Goal: Task Accomplishment & Management: Use online tool/utility

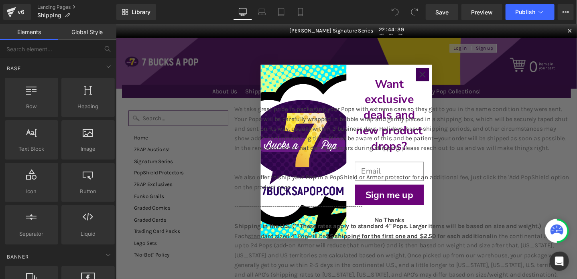
click at [438, 80] on circle "Close dialog" at bounding box center [438, 76] width 13 height 13
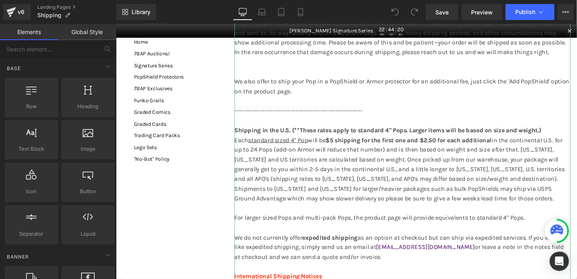
scroll to position [120, 0]
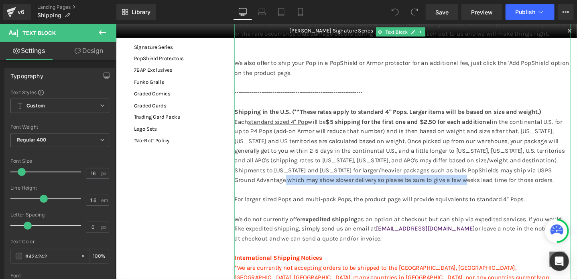
drag, startPoint x: 312, startPoint y: 198, endPoint x: 499, endPoint y: 197, distance: 186.7
click at [499, 194] on p "Each standard sized 4" Pop will be $5 shipping for the first one and $2.50 for …" at bounding box center [418, 158] width 354 height 72
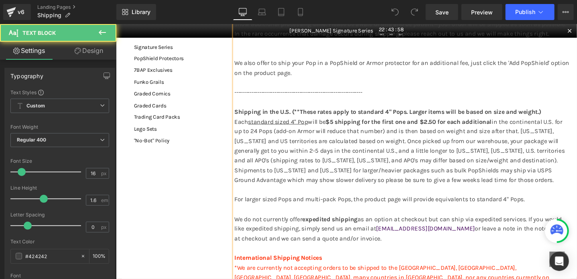
click at [363, 204] on p at bounding box center [418, 199] width 354 height 10
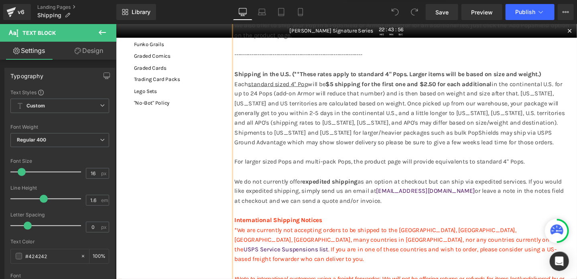
scroll to position [161, 0]
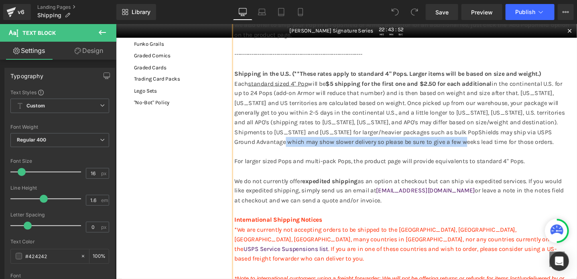
drag, startPoint x: 312, startPoint y: 157, endPoint x: 500, endPoint y: 158, distance: 187.1
click at [500, 153] on p "Each standard sized 4" Pop will be $5 shipping for the first one and $2.50 for …" at bounding box center [418, 118] width 354 height 72
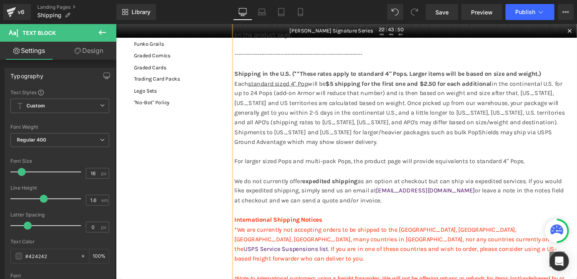
click at [396, 174] on p "For larger sized Pops and multi-pack Pops, the product page will provide equiva…" at bounding box center [418, 168] width 354 height 10
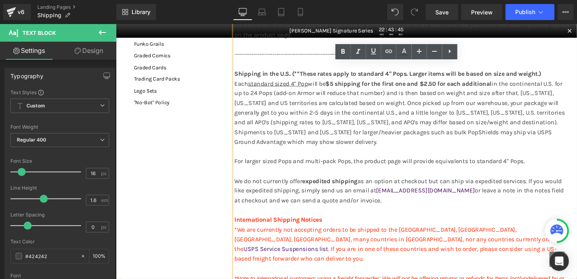
click at [241, 181] on div "We take great pride in packaging your Pops with extreme care so they get to you…" at bounding box center [418, 205] width 354 height 514
drag, startPoint x: 551, startPoint y: 180, endPoint x: 229, endPoint y: 180, distance: 321.7
click at [229, 180] on div "Search Home 7BAP Auctions! Signature Series PopShield Protectors 7BAP Exclusive…" at bounding box center [358, 263] width 473 height 633
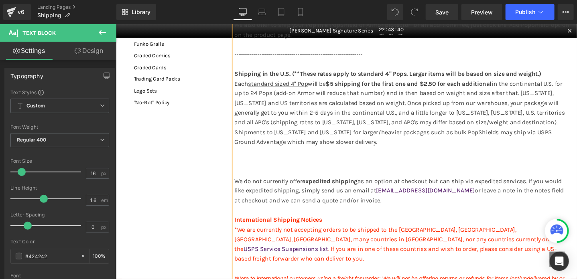
click at [248, 184] on p at bounding box center [418, 179] width 354 height 10
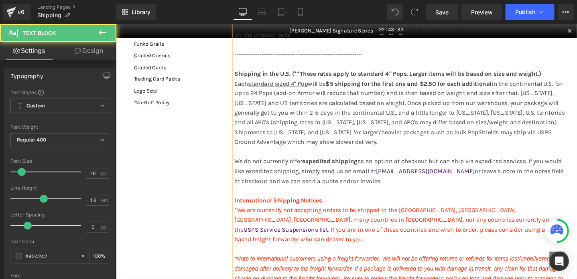
click at [548, 105] on p "Each standard sized 4" Pop will be $5 shipping for the first one and $2.50 for …" at bounding box center [418, 118] width 354 height 72
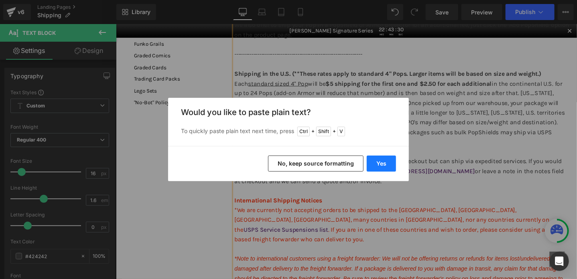
click at [389, 163] on button "Yes" at bounding box center [381, 164] width 29 height 16
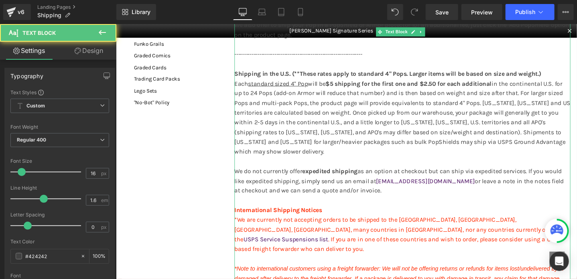
click at [518, 117] on p "Each standard sized 4" Pop will be $5 shipping for the first one and $2.50 for …" at bounding box center [418, 123] width 354 height 82
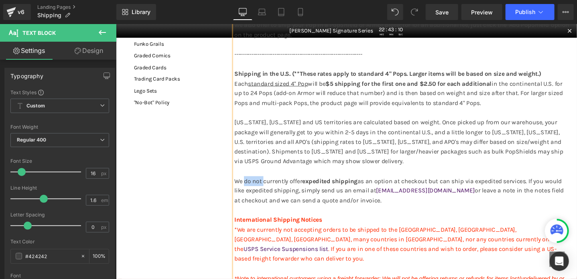
drag, startPoint x: 251, startPoint y: 200, endPoint x: 270, endPoint y: 203, distance: 19.4
click at [270, 203] on p "We do not currently offer expedited shipping as an option at checkout but can s…" at bounding box center [418, 199] width 354 height 31
click at [279, 203] on p "We currently offer expedited shipping as an option at checkout but can ship via…" at bounding box center [418, 199] width 354 height 31
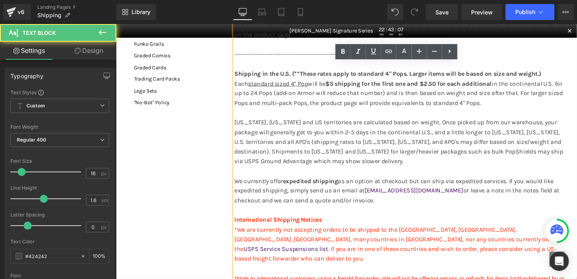
click at [290, 197] on p "We currently offer expedited shipping as an option at checkout but can ship via…" at bounding box center [418, 199] width 354 height 31
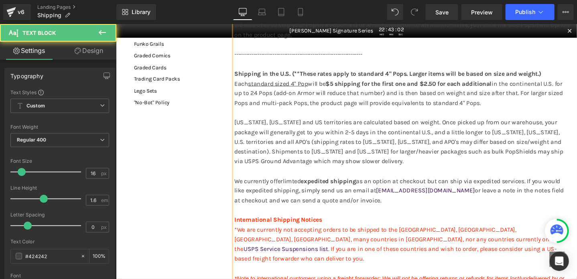
click at [291, 202] on p "We currently offerlimted expedited shipping as an option at checkout but can sh…" at bounding box center [418, 199] width 354 height 31
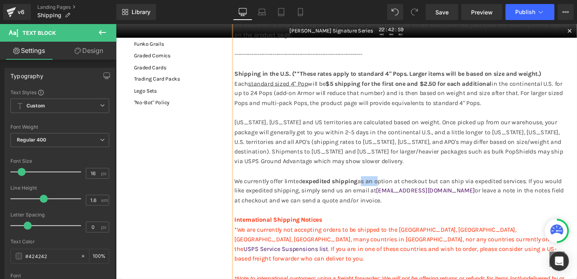
drag, startPoint x: 374, startPoint y: 201, endPoint x: 392, endPoint y: 201, distance: 17.7
click at [392, 201] on p "We currently offer limted expedited shipping as an option at checkout but can s…" at bounding box center [418, 199] width 354 height 31
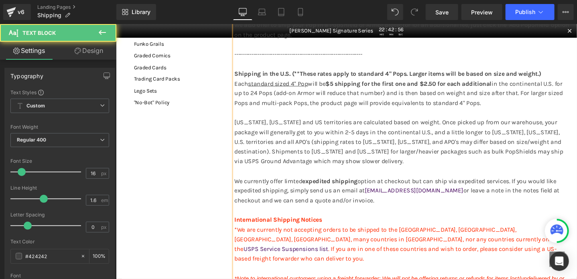
click at [302, 199] on p "We currently offer limted expedited shipping option at checkout but can ship vi…" at bounding box center [418, 199] width 354 height 31
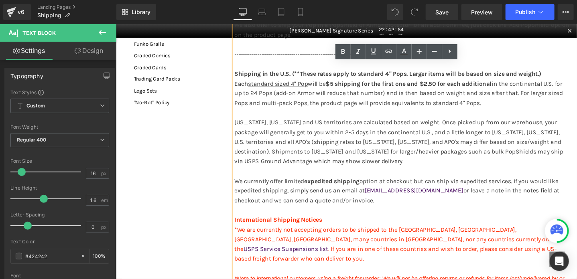
click at [393, 200] on p "We currently offer limited expedited shipping option at checkout but can ship v…" at bounding box center [418, 199] width 354 height 31
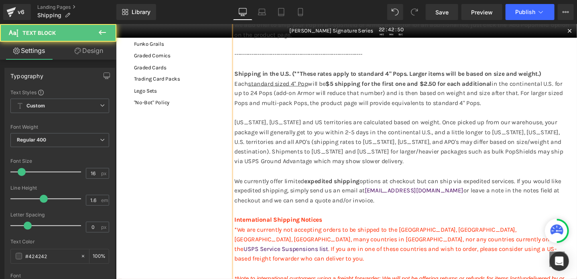
click at [437, 199] on p "We currently offer limited expedited shipping options at checkout but can ship …" at bounding box center [418, 199] width 354 height 31
click at [561, 200] on p "We currently offer limited expedited shipping options at checkout based on size…" at bounding box center [418, 199] width 354 height 31
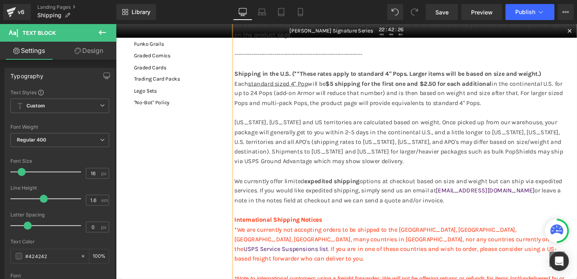
click at [262, 210] on p "We currently offer limited expedited shipping options at checkout based on size…" at bounding box center [418, 199] width 354 height 31
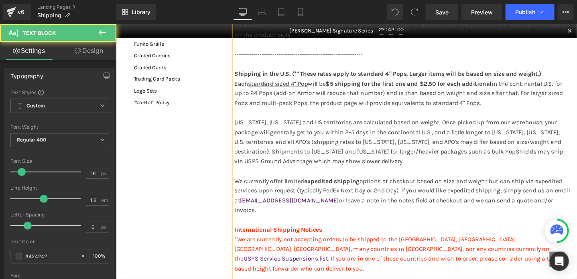
click at [334, 212] on p "We currently offer limited expedited shipping options at checkout based on size…" at bounding box center [418, 204] width 354 height 41
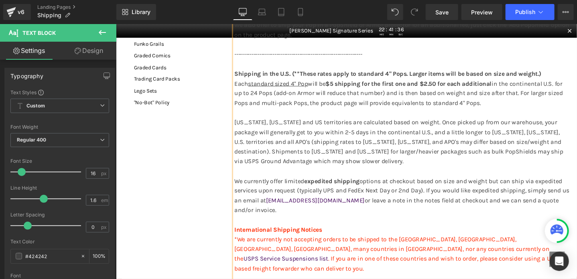
scroll to position [201, 0]
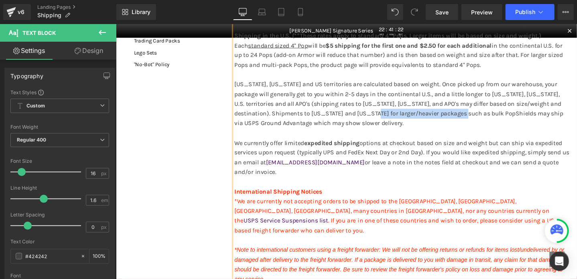
drag, startPoint x: 376, startPoint y: 130, endPoint x: 477, endPoint y: 125, distance: 100.9
click at [477, 125] on p "Each standard sized 4" Pop will be $5 shipping for the first one and $2.50 for …" at bounding box center [418, 87] width 354 height 92
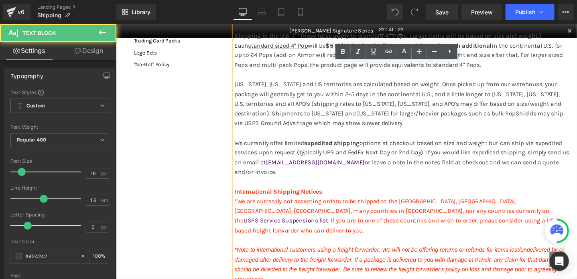
click at [494, 117] on p "Each standard sized 4" Pop will be $5 shipping for the first one and $2.50 for …" at bounding box center [418, 87] width 354 height 92
click at [496, 128] on p "Each standard sized 4" Pop will be $5 shipping for the first one and $2.50 for …" at bounding box center [418, 87] width 354 height 92
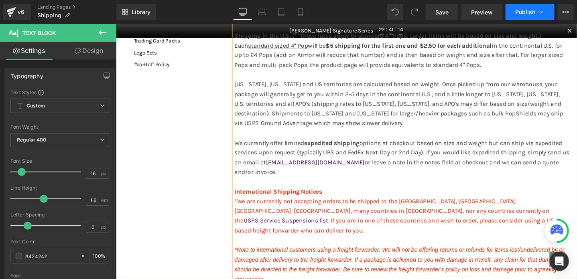
click at [519, 7] on button "Publish" at bounding box center [530, 12] width 49 height 16
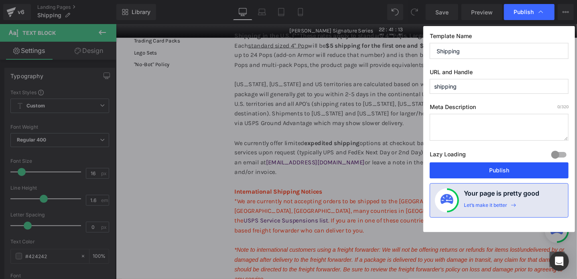
click at [496, 173] on button "Publish" at bounding box center [499, 171] width 139 height 16
